Goal: Information Seeking & Learning: Learn about a topic

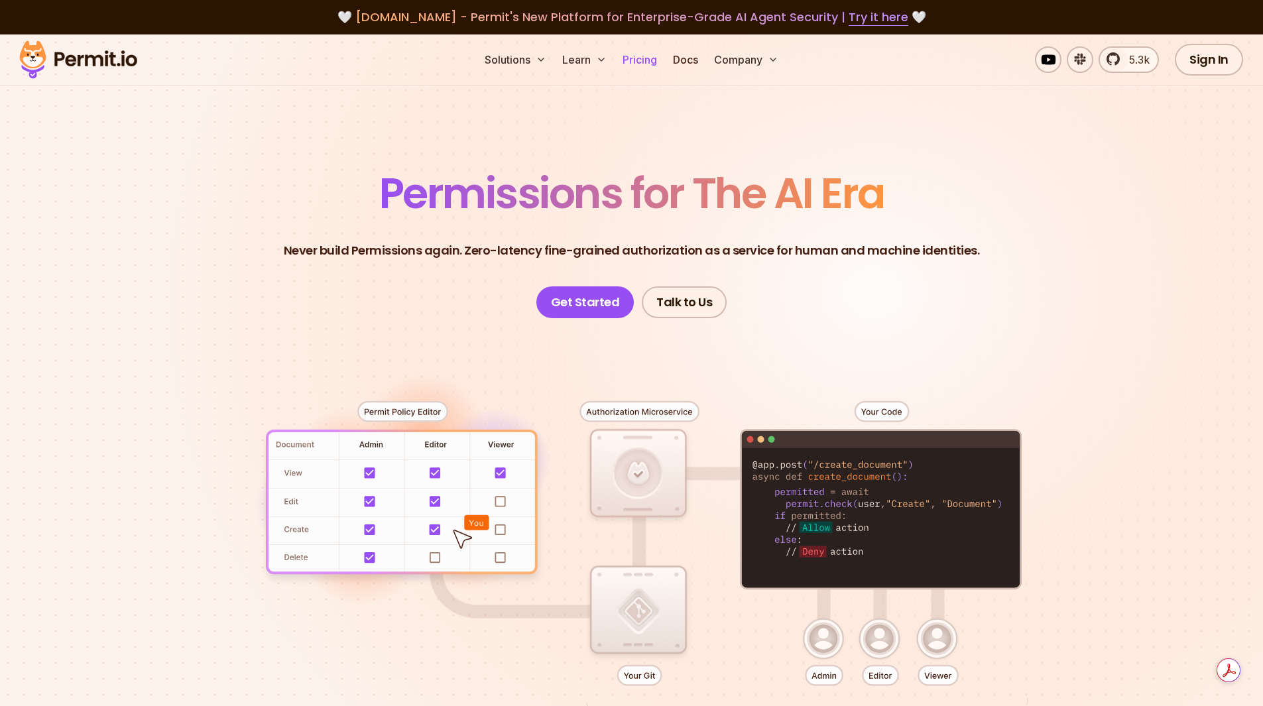
click at [638, 60] on link "Pricing" at bounding box center [639, 59] width 45 height 27
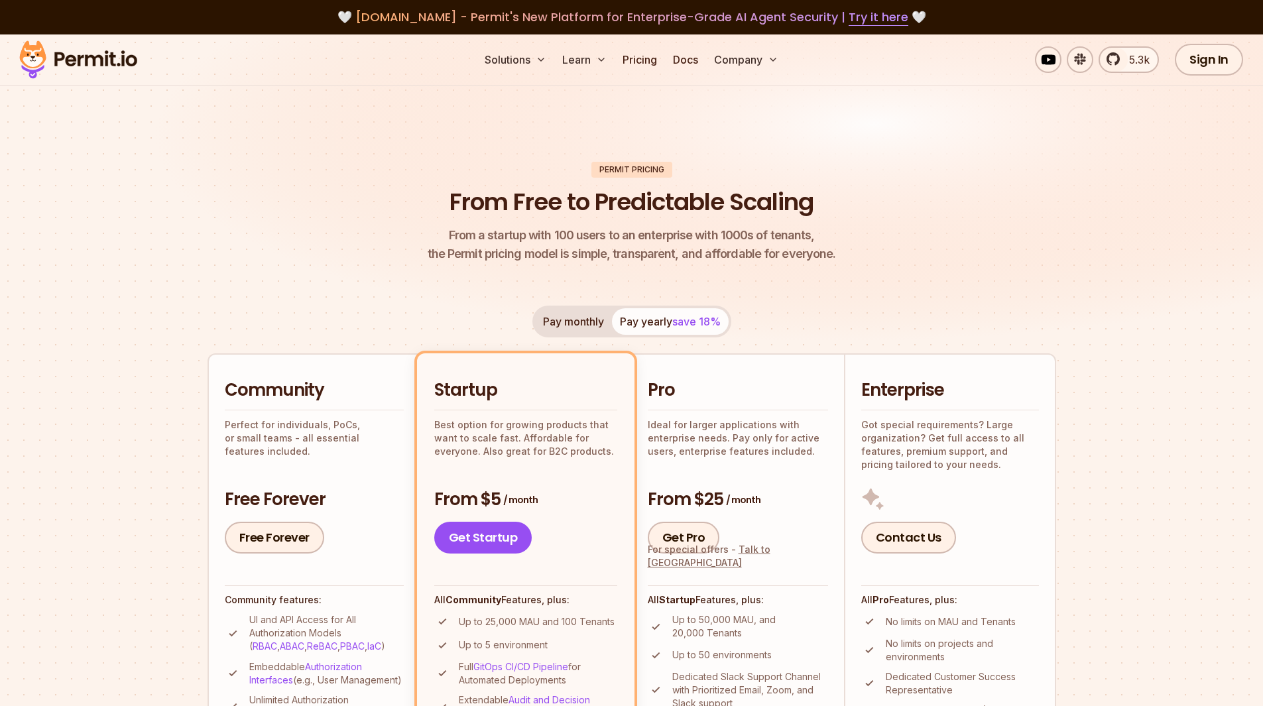
click at [1096, 144] on img at bounding box center [631, 202] width 1263 height 337
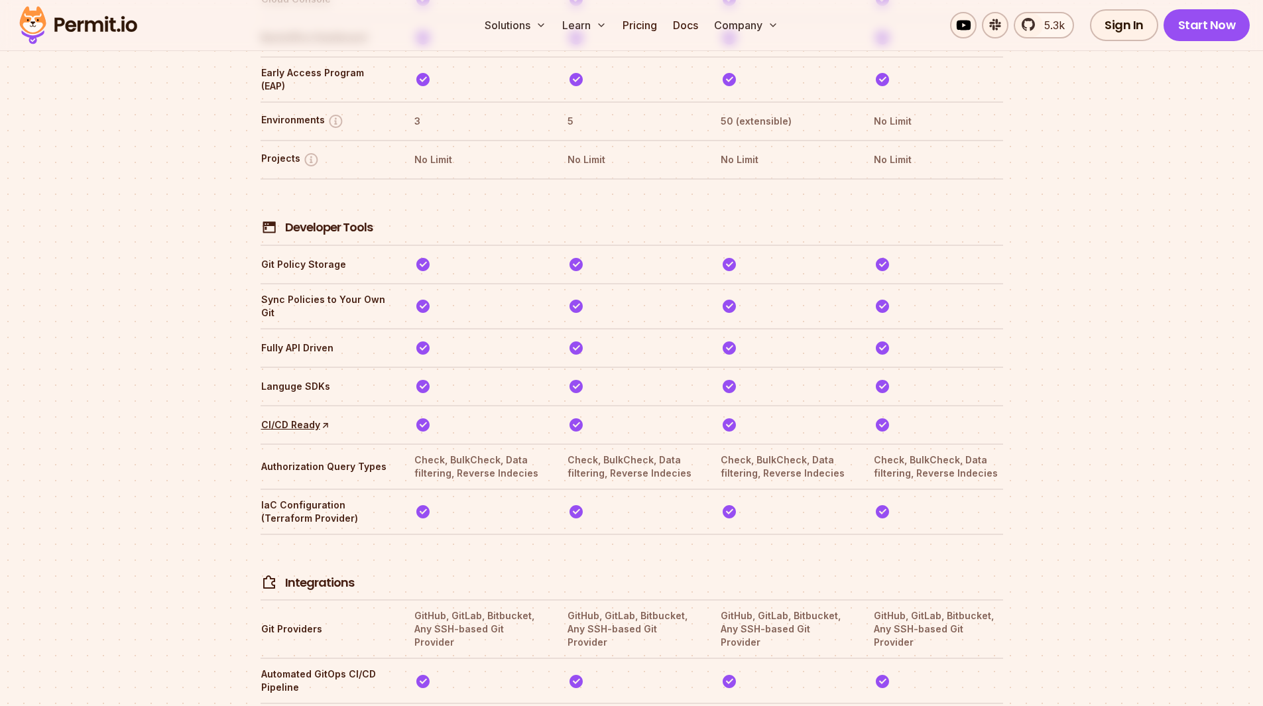
scroll to position [2337, 0]
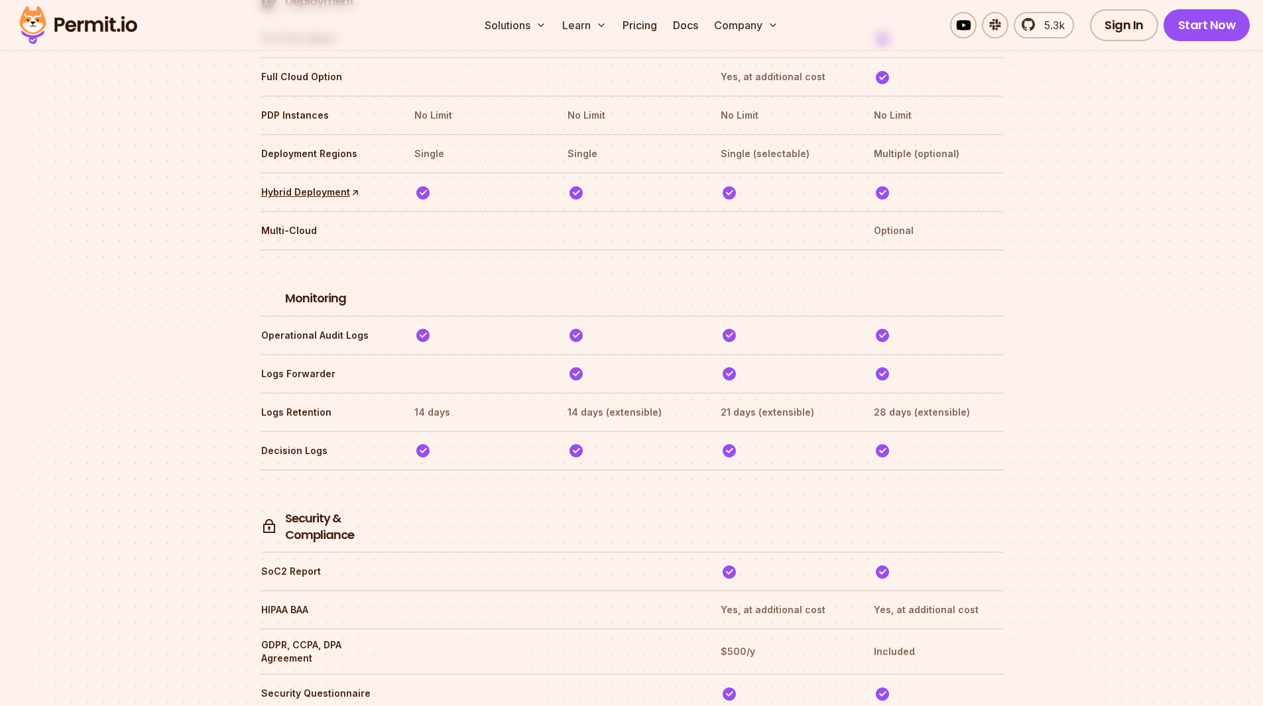
scroll to position [3199, 0]
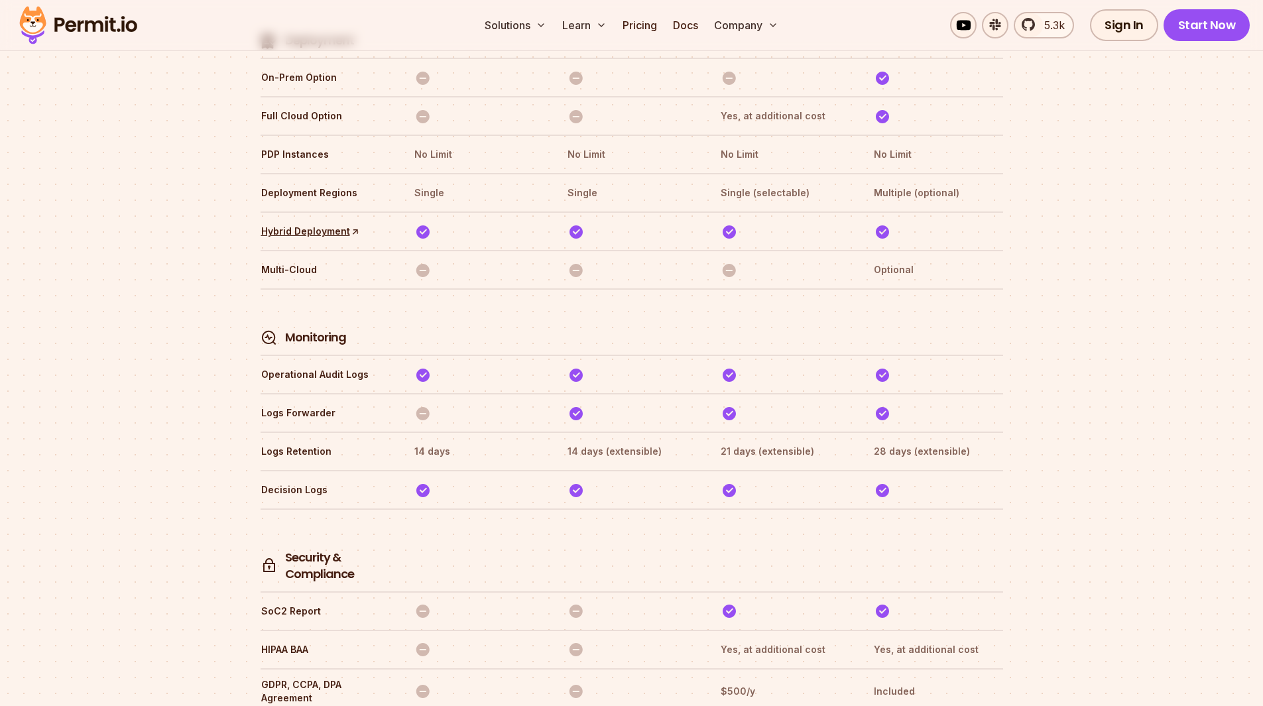
click at [19, 266] on section "Compare Plans With our `No Blackout Features` policy, you only pay for your quo…" at bounding box center [631, 63] width 1263 height 3587
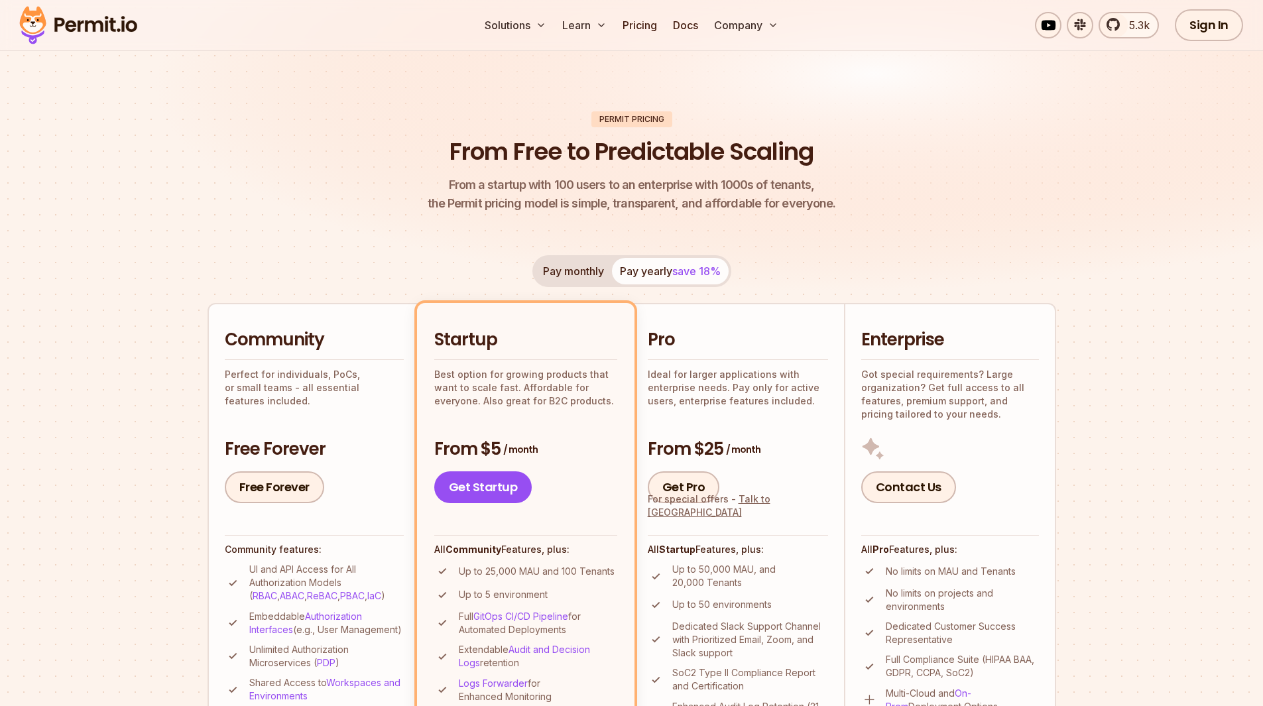
scroll to position [0, 0]
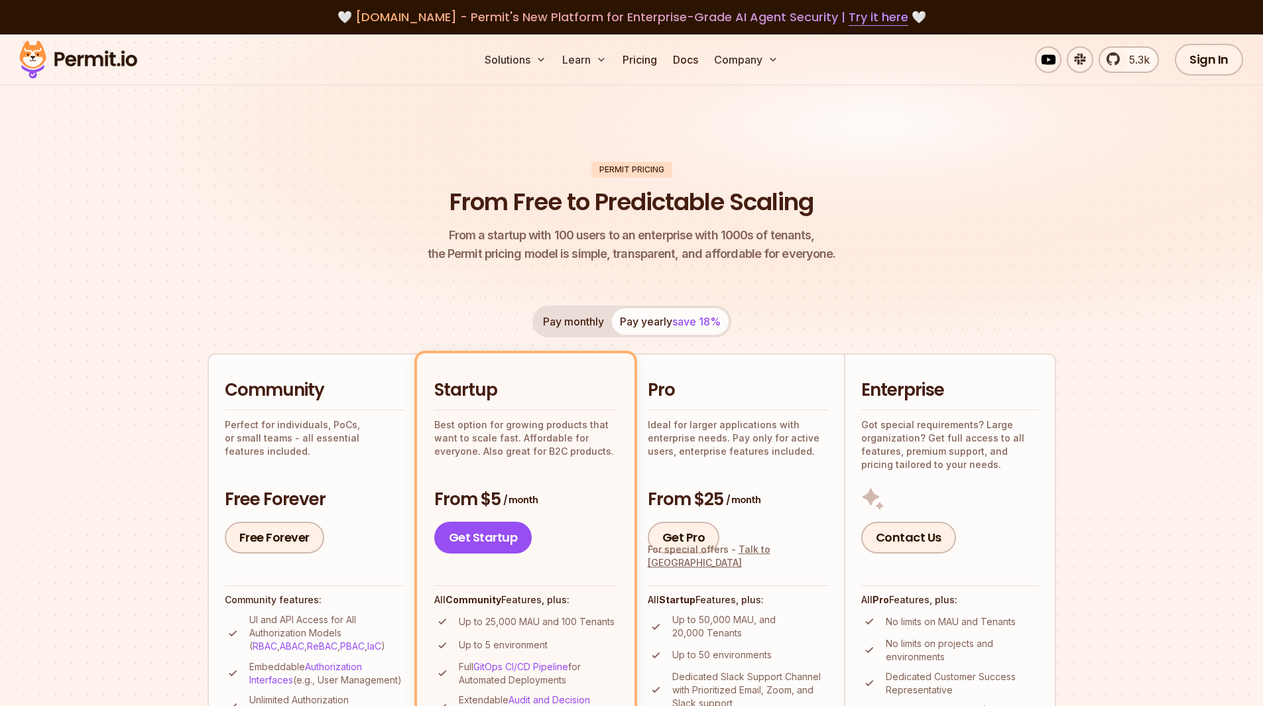
click at [1029, 205] on header "Permit Pricing From Free to Predictable Scaling From a startup with 100 users t…" at bounding box center [631, 213] width 849 height 102
click at [307, 160] on img at bounding box center [631, 202] width 1263 height 337
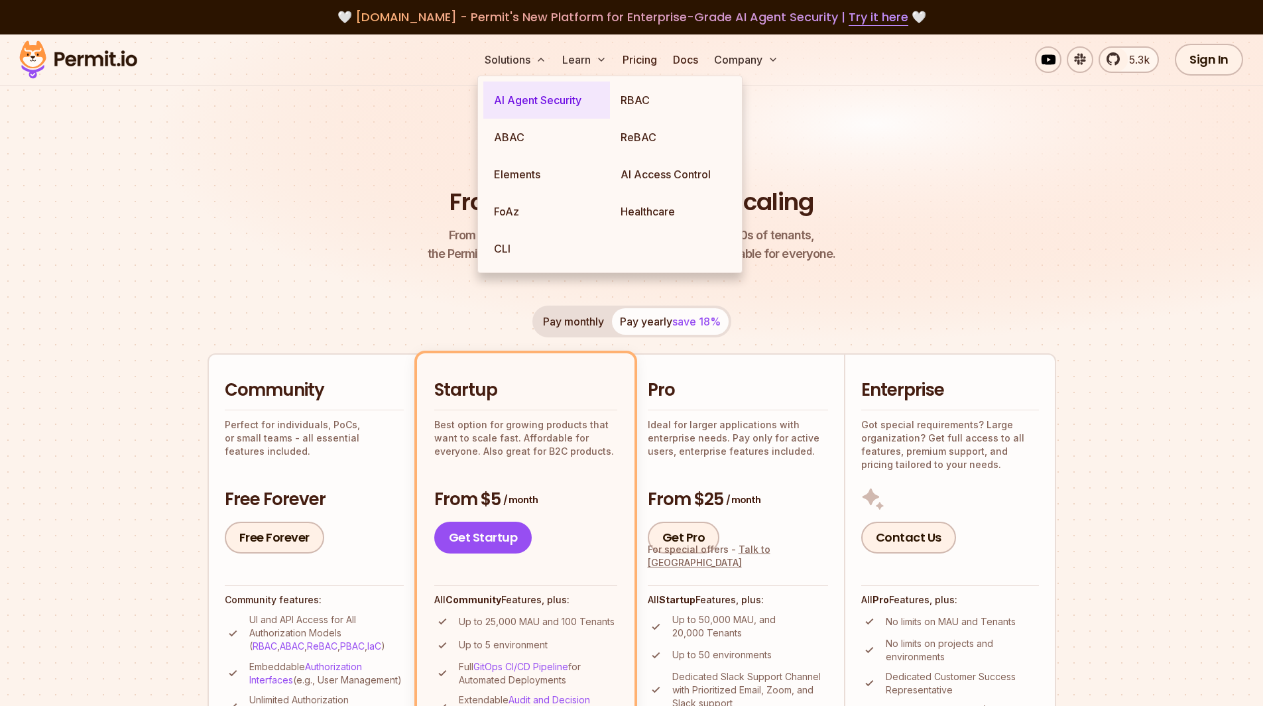
click at [520, 98] on link "AI Agent Security" at bounding box center [546, 100] width 127 height 37
